Goal: Answer question/provide support

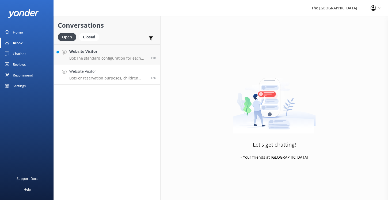
click at [115, 78] on p "Bot: For reservation purposes, children aged [DEMOGRAPHIC_DATA] years and young…" at bounding box center [107, 78] width 77 height 5
